Goal: Task Accomplishment & Management: Manage account settings

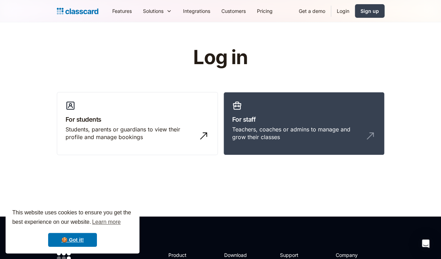
click at [355, 14] on link "Login" at bounding box center [343, 11] width 24 height 16
click at [355, 11] on link "Login" at bounding box center [343, 11] width 24 height 16
click at [146, 118] on h3 "For students" at bounding box center [136, 119] width 143 height 9
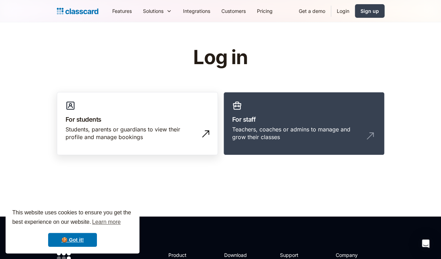
click at [146, 118] on h3 "For students" at bounding box center [136, 119] width 143 height 9
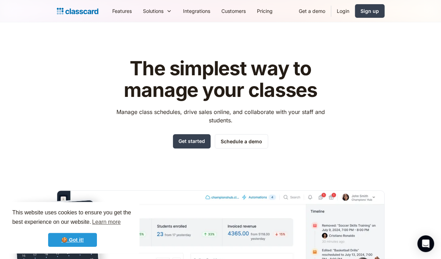
click at [66, 236] on link "🍪 Got it!" at bounding box center [72, 240] width 49 height 14
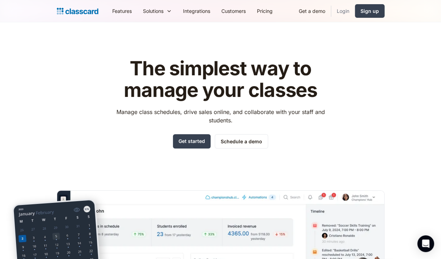
click at [355, 7] on link "Login" at bounding box center [343, 11] width 24 height 16
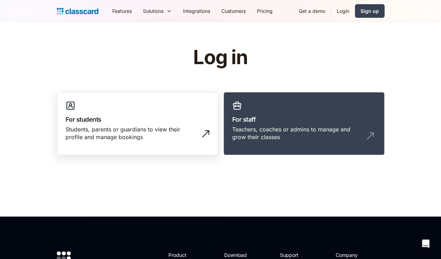
click at [158, 125] on div "Students, parents or guardians to view their profile and manage bookings" at bounding box center [130, 133] width 130 height 16
